Goal: Information Seeking & Learning: Check status

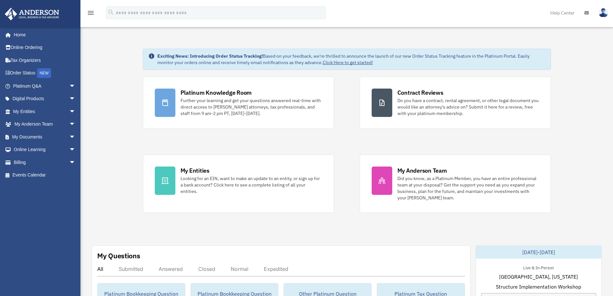
click at [69, 85] on span "arrow_drop_down" at bounding box center [75, 85] width 13 height 13
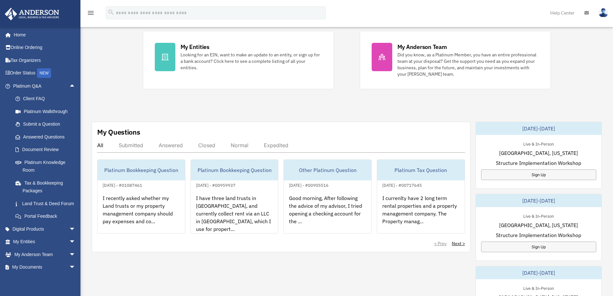
scroll to position [129, 0]
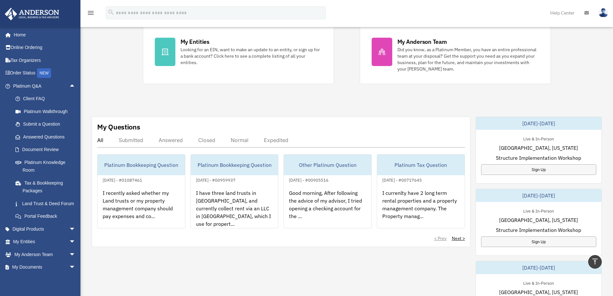
click at [133, 142] on div "Submitted" at bounding box center [131, 140] width 24 height 6
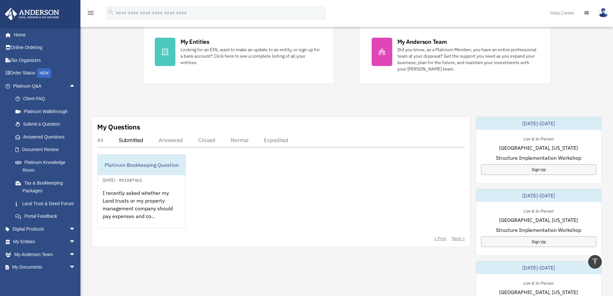
click at [147, 178] on div "[DATE] - #01087461" at bounding box center [122, 179] width 50 height 7
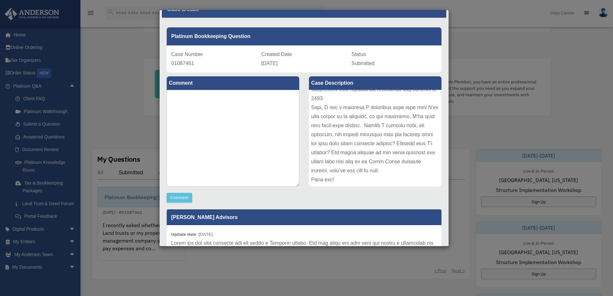
scroll to position [0, 0]
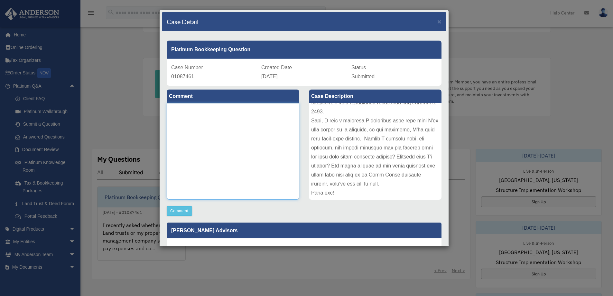
click at [210, 123] on textarea at bounding box center [233, 151] width 132 height 96
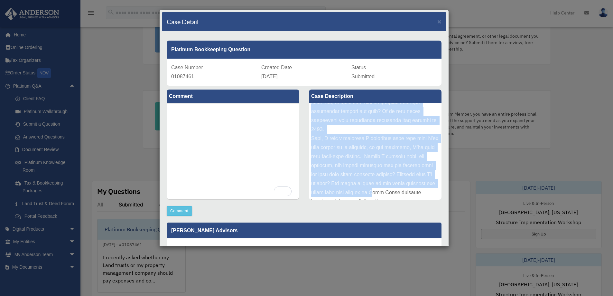
scroll to position [103, 0]
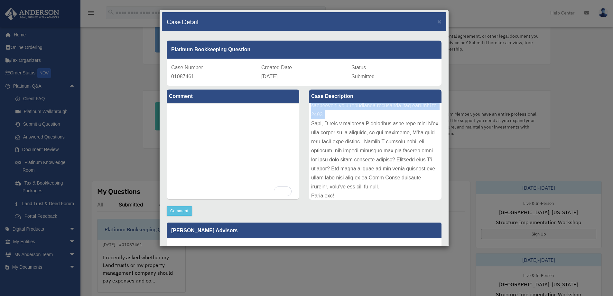
drag, startPoint x: 309, startPoint y: 108, endPoint x: 422, endPoint y: 123, distance: 114.1
click at [422, 123] on div at bounding box center [375, 151] width 132 height 96
copy div "I recently asked whether my Land trusts or my property management company shoul…"
click at [378, 157] on div at bounding box center [375, 151] width 132 height 96
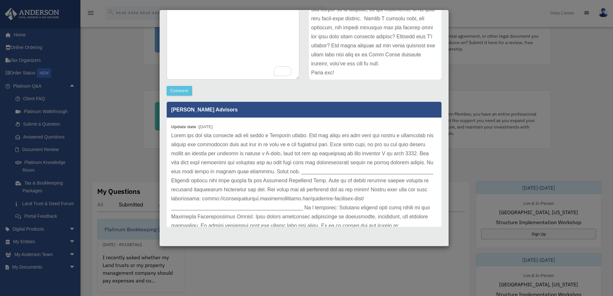
scroll to position [0, 0]
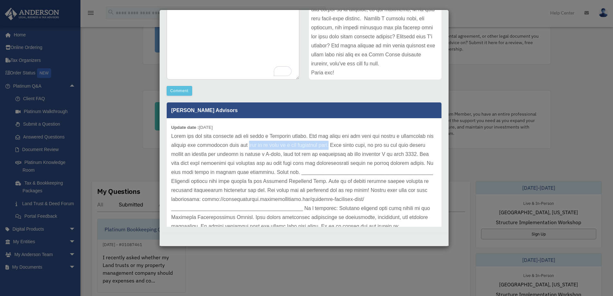
drag, startPoint x: 375, startPoint y: 145, endPoint x: 293, endPoint y: 144, distance: 82.3
click at [293, 144] on p at bounding box center [304, 186] width 266 height 108
copy p "even if it runs at a net operating loss."
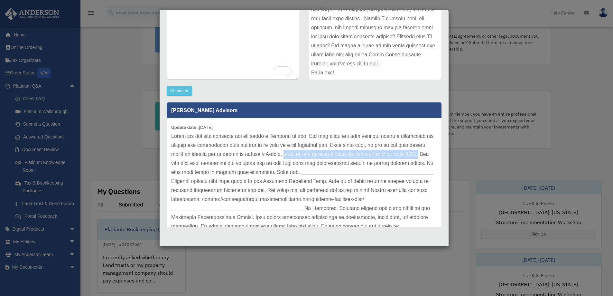
drag, startPoint x: 340, startPoint y: 153, endPoint x: 230, endPoint y: 163, distance: 111.0
click at [230, 163] on p at bounding box center [304, 186] width 266 height 108
copy p "then you can do everything on your schedule E on your 1040."
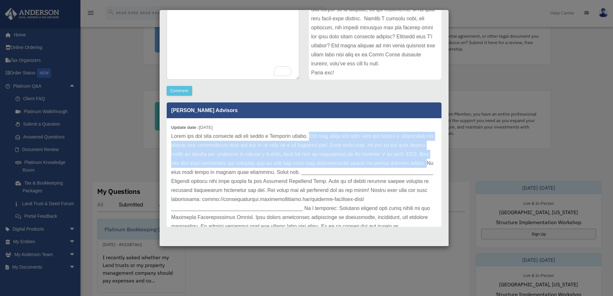
drag, startPoint x: 241, startPoint y: 172, endPoint x: 314, endPoint y: 135, distance: 82.1
click at [314, 135] on p at bounding box center [304, 186] width 266 height 108
copy p "You can still run the rent and deduct a management fee through the management c…"
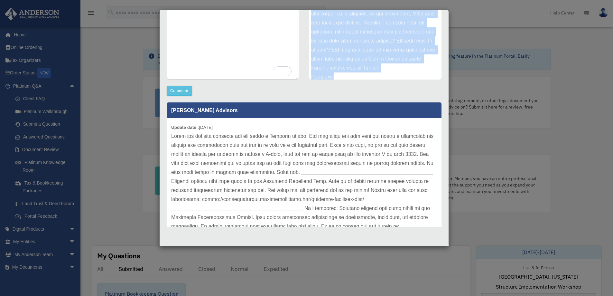
scroll to position [115, 0]
drag, startPoint x: 309, startPoint y: 35, endPoint x: 355, endPoint y: 55, distance: 50.0
click at [374, 81] on div "Case Description" at bounding box center [375, 25] width 142 height 119
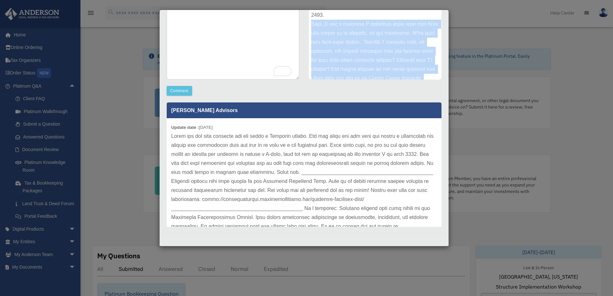
scroll to position [83, 0]
copy div "Also, I have a property I purchased last year that I've been saving up to renov…"
